Goal: Information Seeking & Learning: Understand process/instructions

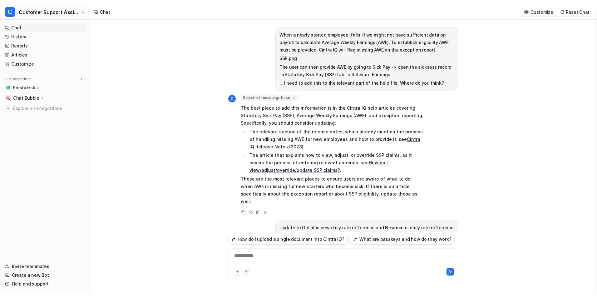
scroll to position [1087, 0]
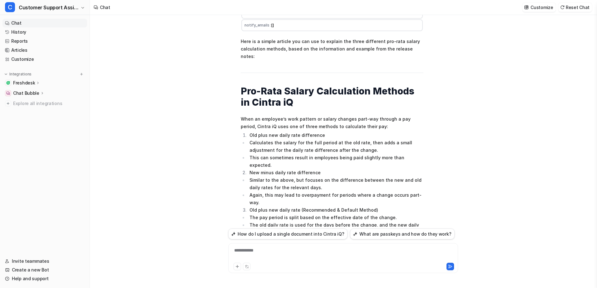
click at [427, 25] on div "C Searched knowledge base search_queries : [ "pro-rata calculation methods", "d…" at bounding box center [343, 54] width 230 height 765
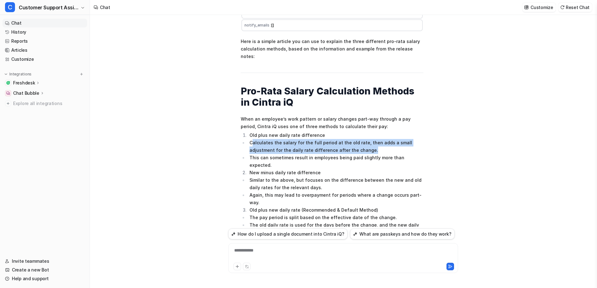
drag, startPoint x: 348, startPoint y: 121, endPoint x: 252, endPoint y: 111, distance: 96.6
click at [252, 139] on li "Calculates the salary for the full period at the old rate, then adds a small ad…" at bounding box center [335, 146] width 176 height 15
copy li "alculates the salary for the full period at the old rate, then adds a small adj…"
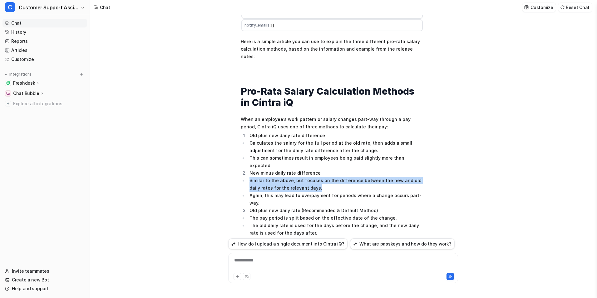
drag, startPoint x: 309, startPoint y: 150, endPoint x: 247, endPoint y: 142, distance: 62.6
click at [247, 177] on ul "Similar to the above, but focuses on the difference between the new and old dai…" at bounding box center [332, 192] width 183 height 30
copy li "Similar to the above, but focuses on the difference between the new and old dai…"
click at [396, 214] on li "The pay period is split based on the effective date of the change." at bounding box center [335, 217] width 176 height 7
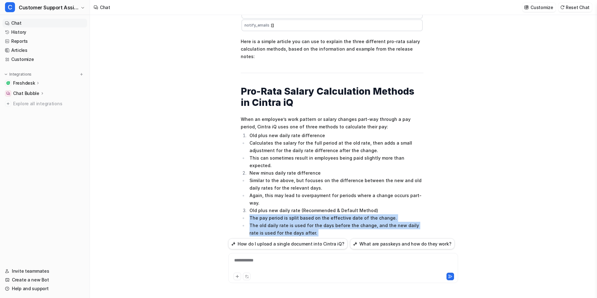
drag, startPoint x: 394, startPoint y: 196, endPoint x: 248, endPoint y: 172, distance: 147.7
click at [248, 214] on ul "The pay period is split based on the effective date of the change. The old dail…" at bounding box center [332, 232] width 183 height 37
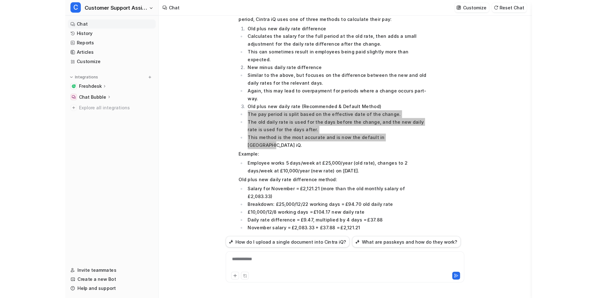
scroll to position [1181, 0]
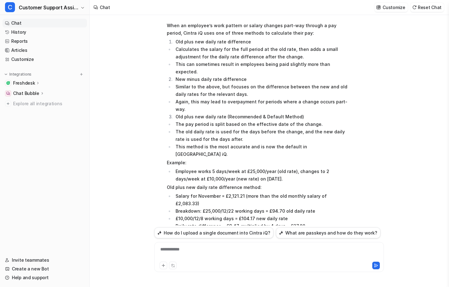
click at [245, 83] on li "Similar to the above, but focuses on the difference between the new and old dai…" at bounding box center [262, 90] width 176 height 15
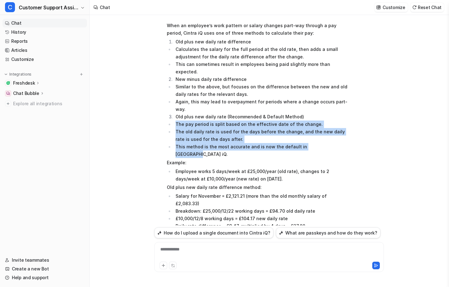
drag, startPoint x: 324, startPoint y: 100, endPoint x: 173, endPoint y: 78, distance: 152.6
click at [173, 120] on ul "The pay period is split based on the effective date of the change. The old dail…" at bounding box center [258, 138] width 183 height 37
copy ul "The pay period is split based on the effective date of the change. The old dail…"
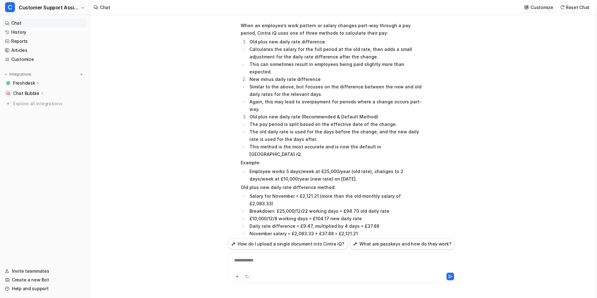
drag, startPoint x: 282, startPoint y: 106, endPoint x: 326, endPoint y: 126, distance: 48.6
click at [326, 168] on li "Employee works 5 days/week at £25,000/year (old rate), changes to 2 days/week a…" at bounding box center [335, 175] width 176 height 15
drag, startPoint x: 353, startPoint y: 123, endPoint x: 248, endPoint y: 121, distance: 104.2
click at [248, 168] on li "Employee works 5 days/week at £25,000/year (old rate), changes to 2 days/week a…" at bounding box center [335, 175] width 176 height 15
copy li "Employee works 5 days/week at £25,000/year (old rate), changes to 2 days/week a…"
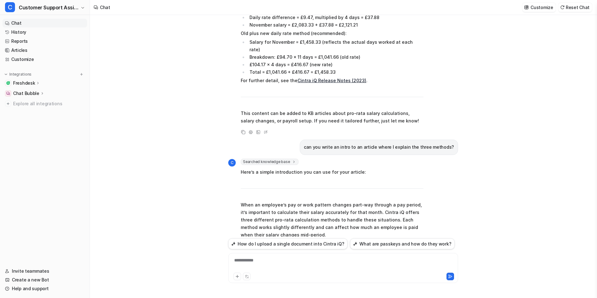
scroll to position [1390, 0]
